Goal: Task Accomplishment & Management: Use online tool/utility

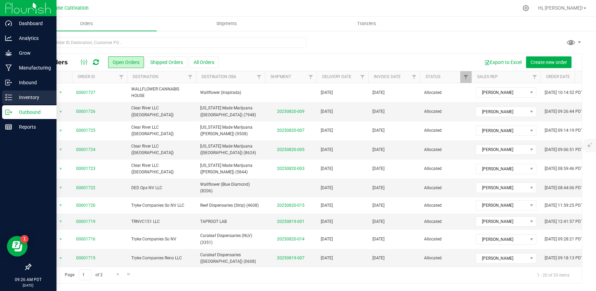
click at [14, 97] on p "Inventory" at bounding box center [32, 97] width 41 height 8
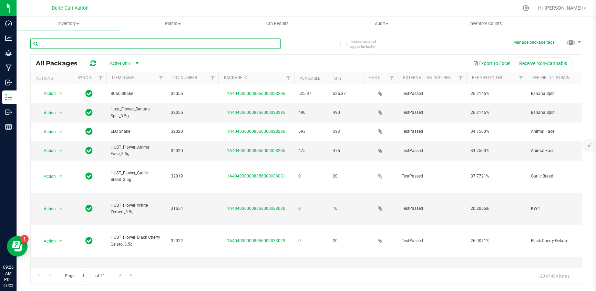
click at [90, 42] on input "text" at bounding box center [155, 44] width 250 height 10
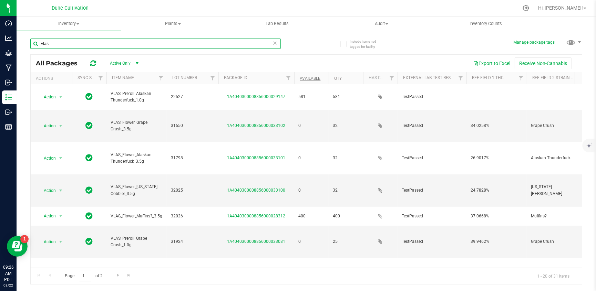
type input "vlas"
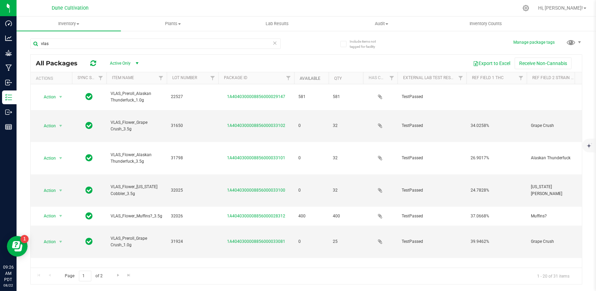
click at [306, 80] on link "Available" at bounding box center [310, 78] width 21 height 5
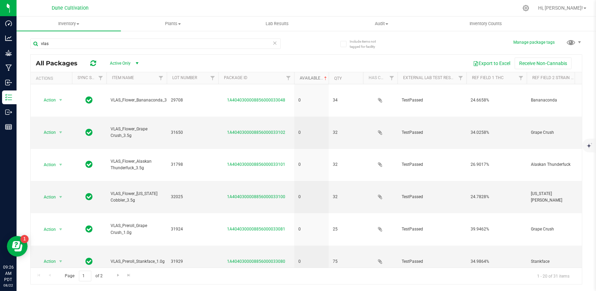
click at [307, 76] on link "Available" at bounding box center [314, 78] width 29 height 5
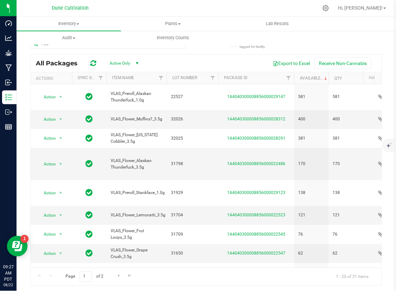
click at [304, 39] on div "Inventory All packages All inventory Waste log Plants All plants Waste log Lab …" at bounding box center [215, 31] width 396 height 28
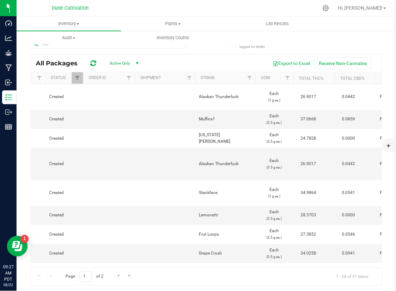
click at [220, 15] on nav "Dune Cultivation Hi, [PERSON_NAME]!" at bounding box center [206, 8] width 379 height 17
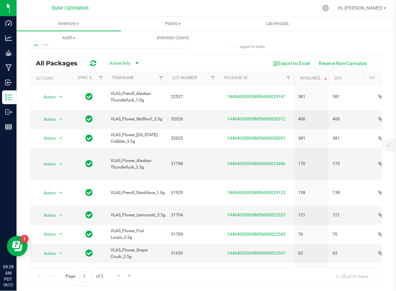
click at [297, 41] on div "Inventory All packages All inventory Waste log Plants All plants Waste log Lab …" at bounding box center [215, 31] width 396 height 28
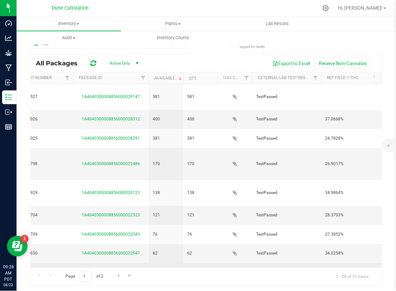
scroll to position [0, 148]
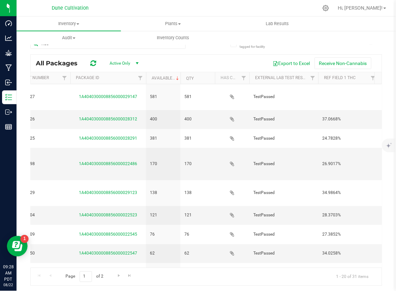
drag, startPoint x: 214, startPoint y: 5, endPoint x: 204, endPoint y: 45, distance: 40.9
click at [214, 5] on div at bounding box center [220, 7] width 195 height 13
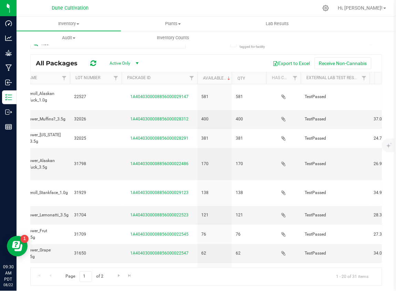
scroll to position [0, 25]
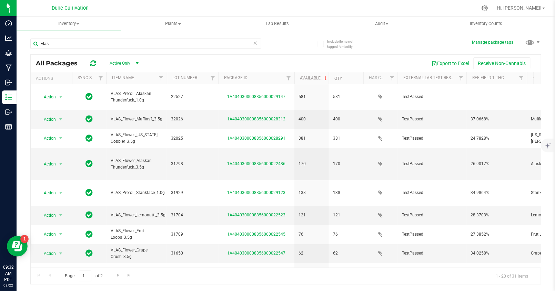
click at [291, 39] on div "vlas All Packages Active Only Active Only Lab Samples Locked All External Inter…" at bounding box center [285, 158] width 511 height 253
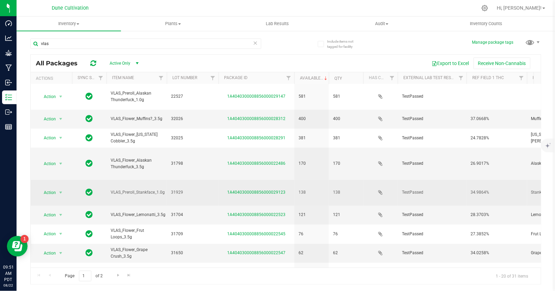
scroll to position [0, 0]
